Goal: Find specific fact: Find specific page/section

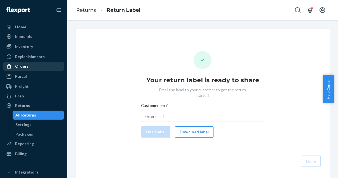
click at [25, 70] on div "Orders" at bounding box center [33, 66] width 59 height 8
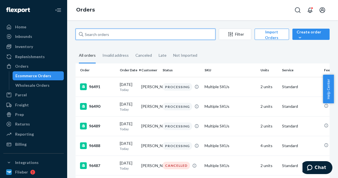
click at [103, 34] on input "text" at bounding box center [146, 34] width 140 height 11
paste input "[PERSON_NAME]"
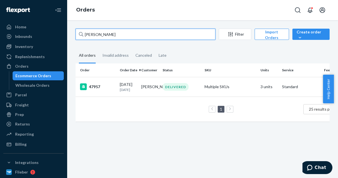
drag, startPoint x: 105, startPoint y: 38, endPoint x: 78, endPoint y: 35, distance: 27.9
click at [78, 35] on input "[PERSON_NAME]" at bounding box center [146, 34] width 140 height 11
paste input "[PERSON_NAME]"
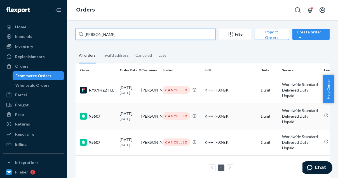
type input "[PERSON_NAME]"
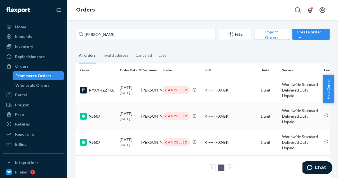
click at [97, 114] on div "95607" at bounding box center [97, 116] width 35 height 7
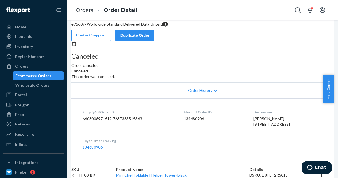
scroll to position [84, 0]
drag, startPoint x: 203, startPoint y: 75, endPoint x: 178, endPoint y: 78, distance: 25.6
click at [178, 98] on dl "Shopify V3 Order ID 6608006971619-7687383515363 Flexport Order ID 134680906 Des…" at bounding box center [202, 129] width 263 height 62
copy dd "134680906"
